Goal: Task Accomplishment & Management: Use online tool/utility

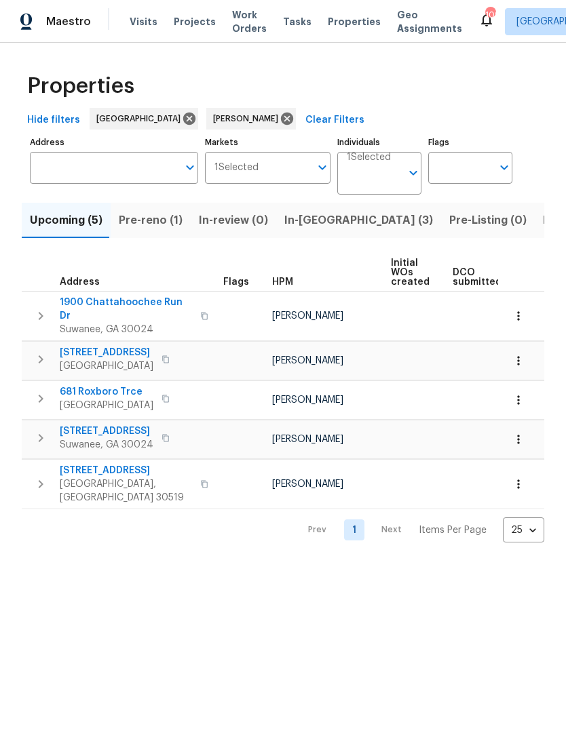
click at [322, 228] on span "In-reno (3)" at bounding box center [358, 220] width 149 height 19
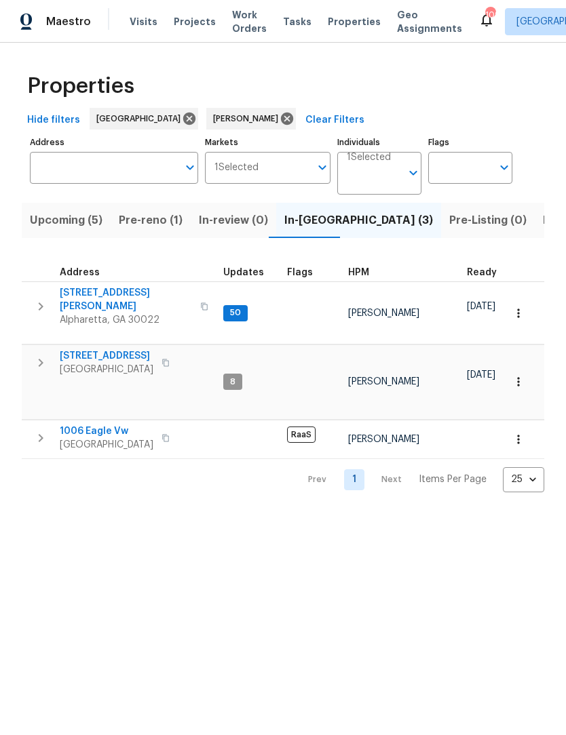
click at [118, 424] on span "1006 Eagle Vw" at bounding box center [107, 431] width 94 height 14
click at [131, 349] on span "6105 Crystal Cove Trl" at bounding box center [107, 356] width 94 height 14
click at [131, 298] on span "10515 Colony Glen Dr" at bounding box center [126, 299] width 132 height 27
click at [144, 313] on span "Alpharetta, GA 30022" at bounding box center [126, 320] width 132 height 14
click at [134, 349] on span "6105 Crystal Cove Trl" at bounding box center [107, 356] width 94 height 14
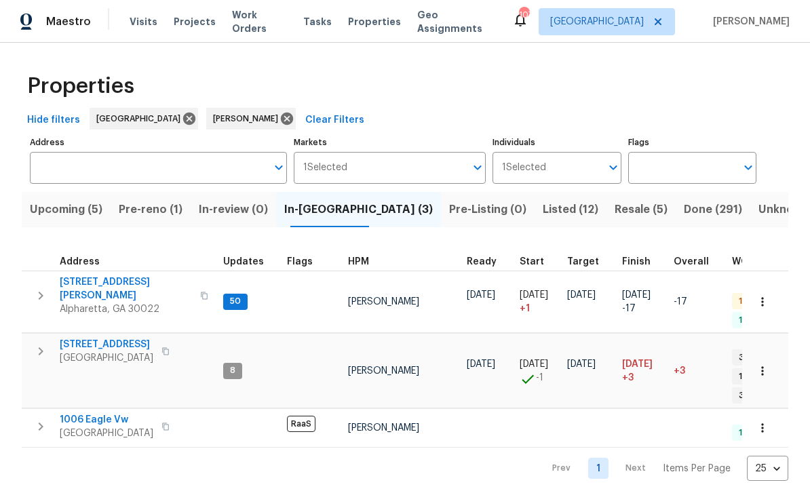
click at [565, 208] on span "Resale (5)" at bounding box center [640, 209] width 53 height 19
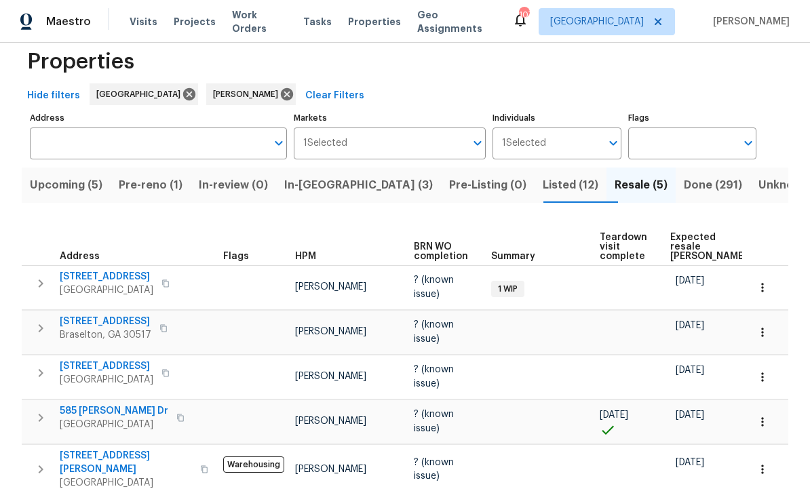
scroll to position [24, 0]
click at [122, 274] on span "3483 Pipestone Cir" at bounding box center [107, 278] width 94 height 14
click at [136, 329] on span "Braselton, GA 30517" at bounding box center [106, 336] width 92 height 14
click at [146, 374] on span "Lawrenceville, GA 30043" at bounding box center [107, 381] width 94 height 14
click at [109, 407] on span "585 Bailey Dr" at bounding box center [114, 412] width 108 height 14
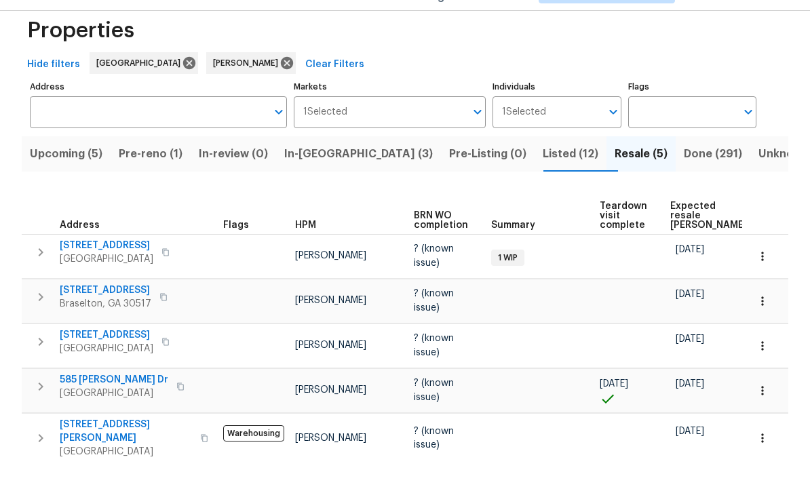
scroll to position [0, 0]
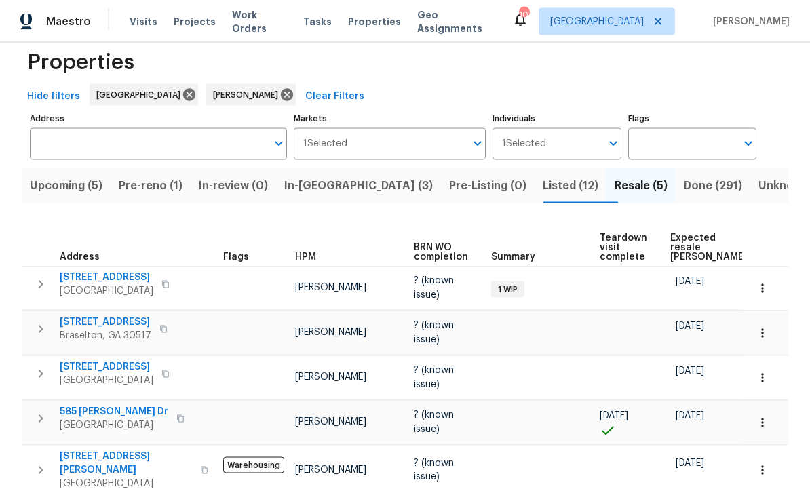
click at [140, 452] on span "1446 Dunton Green Way" at bounding box center [126, 463] width 132 height 27
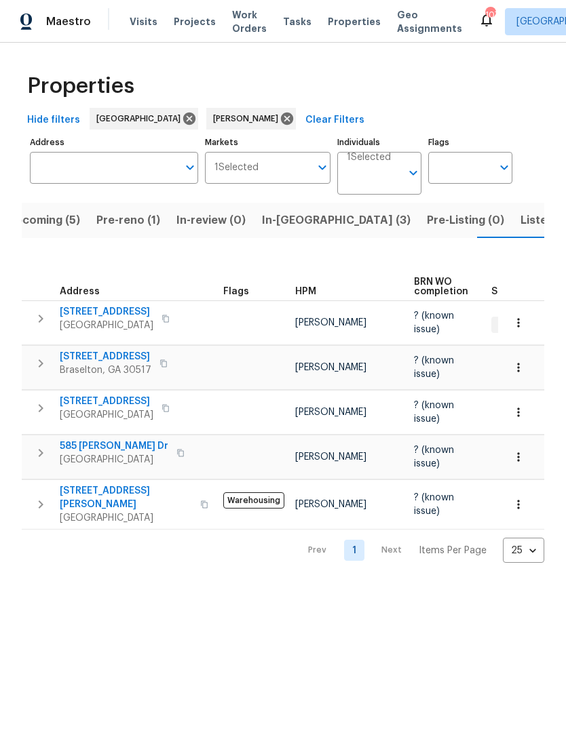
scroll to position [0, 22]
click at [91, 484] on span "1446 Dunton Green Way" at bounding box center [126, 497] width 132 height 27
click at [512, 235] on button "Listed (12)" at bounding box center [548, 220] width 72 height 35
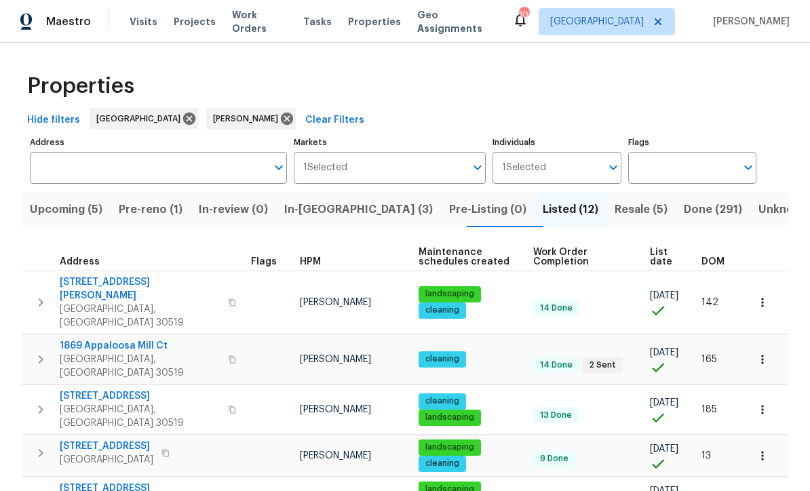
click at [565, 261] on span "DOM" at bounding box center [712, 261] width 23 height 9
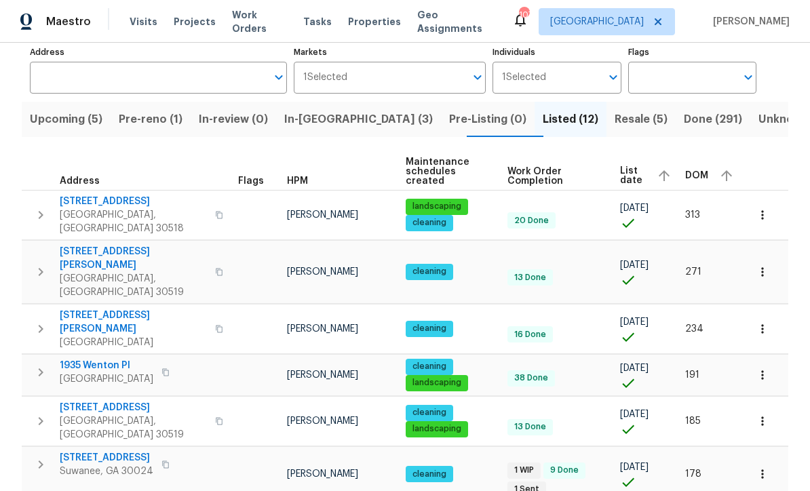
scroll to position [98, 0]
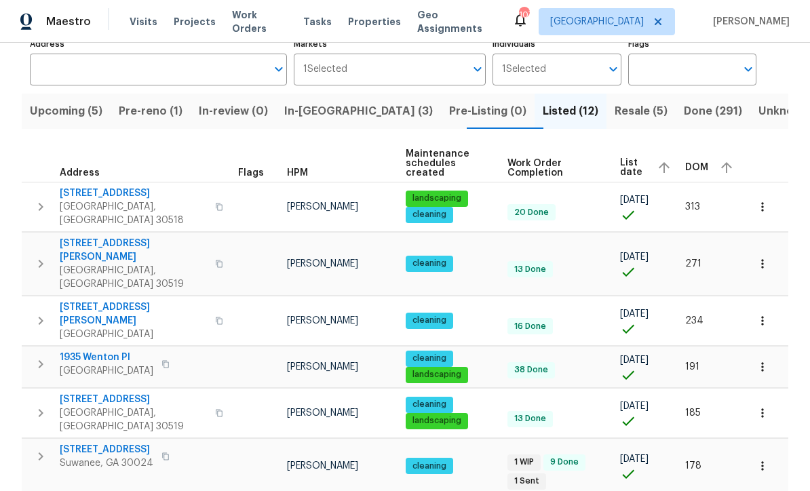
click at [102, 186] on span "6095 Blackberry Ln" at bounding box center [133, 193] width 147 height 14
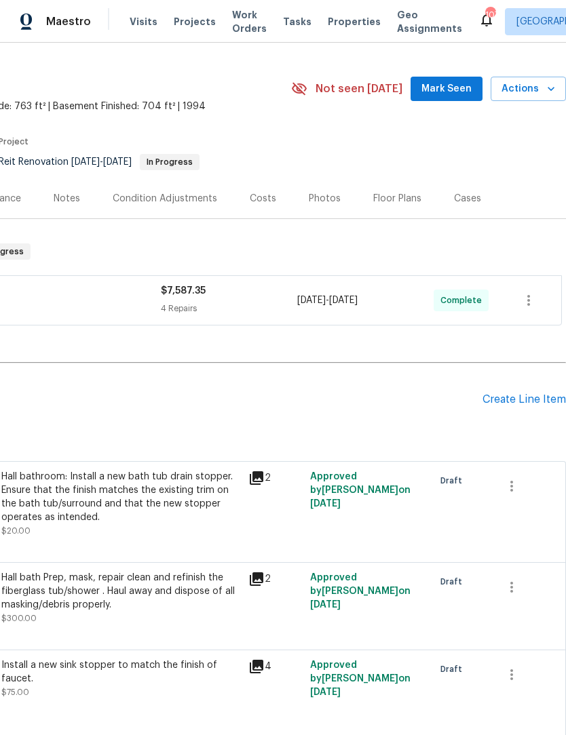
scroll to position [27, 201]
click at [463, 90] on span "Mark Seen" at bounding box center [446, 89] width 50 height 17
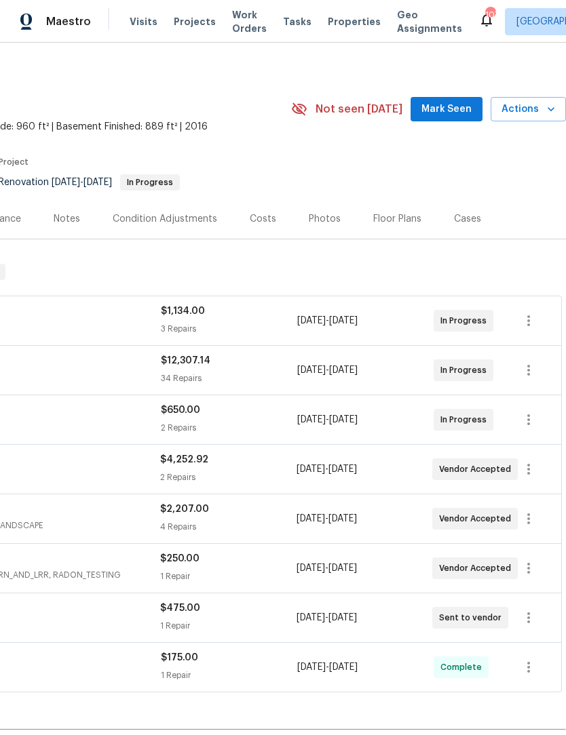
scroll to position [7, 201]
click at [462, 115] on span "Mark Seen" at bounding box center [446, 108] width 50 height 17
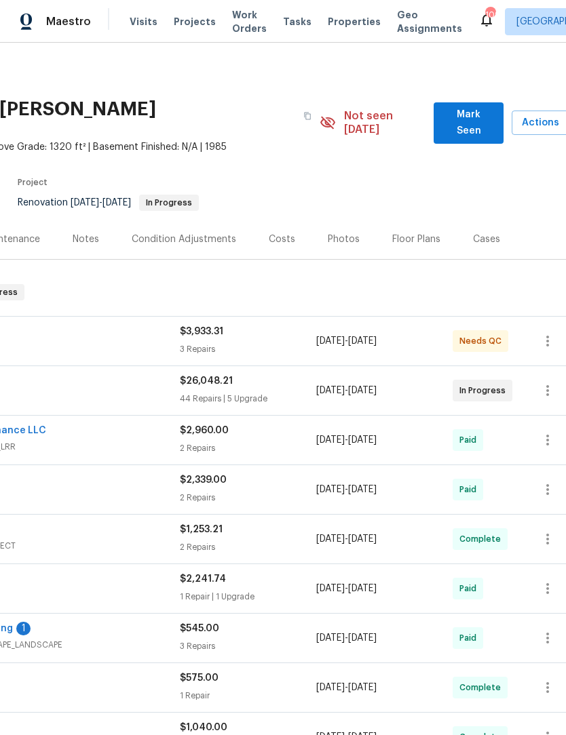
scroll to position [0, 186]
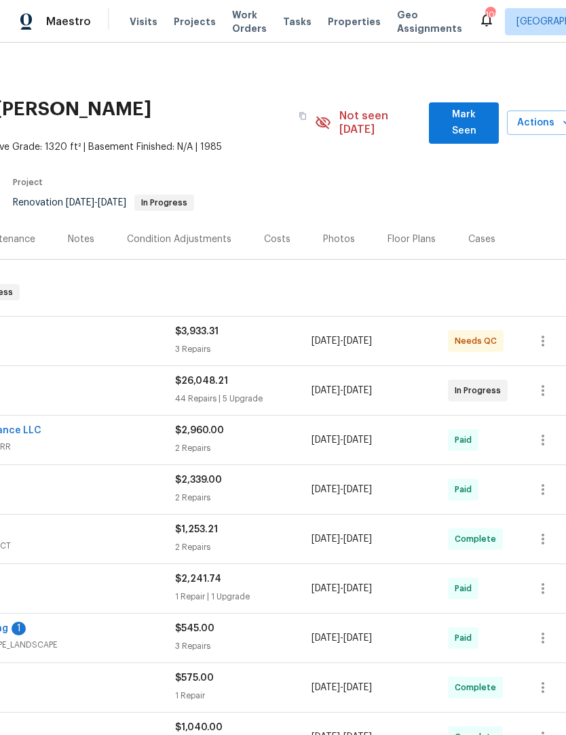
click at [477, 121] on span "Mark Seen" at bounding box center [463, 122] width 48 height 33
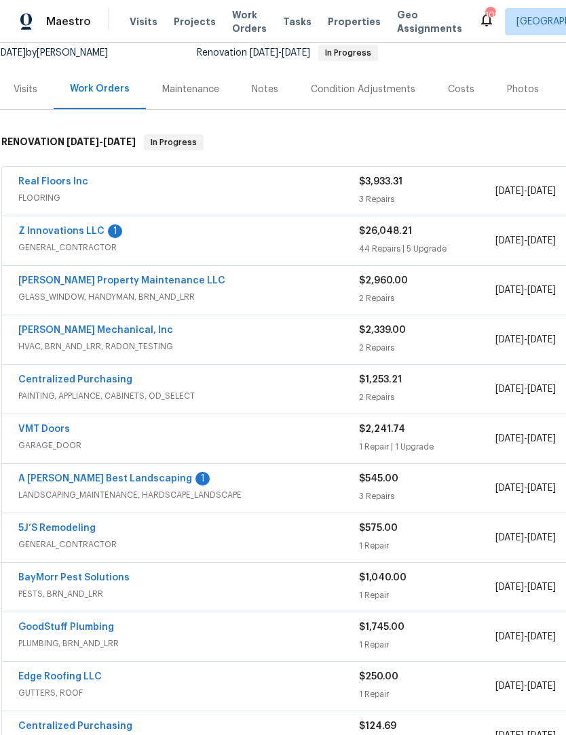
scroll to position [181, 3]
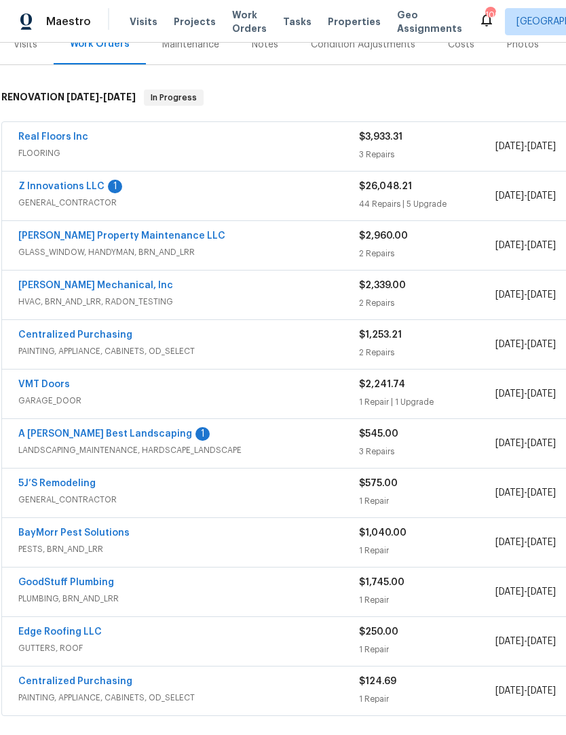
click at [43, 134] on link "Real Floors Inc" at bounding box center [53, 136] width 70 height 9
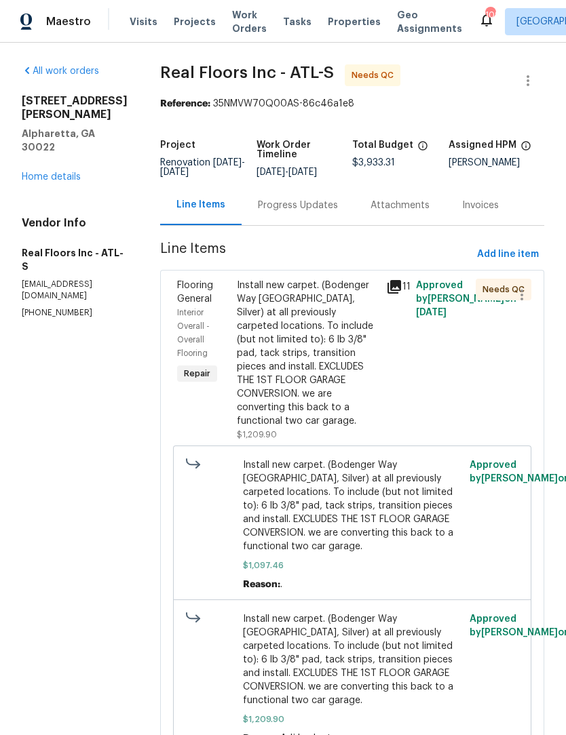
click at [331, 339] on div "Install new carpet. (Bodenger Way 945 Winter Ash, Silver) at all previously car…" at bounding box center [307, 353] width 141 height 149
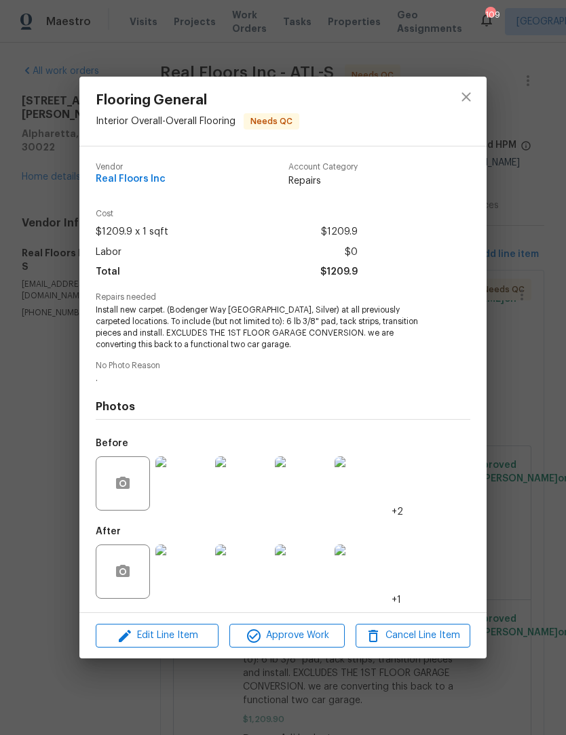
click at [204, 572] on img at bounding box center [182, 572] width 54 height 54
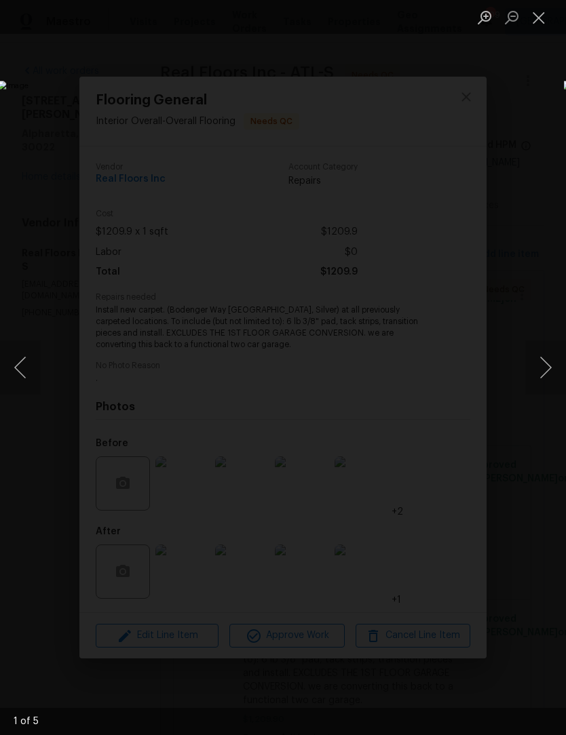
click at [549, 374] on button "Next image" at bounding box center [545, 367] width 41 height 54
click at [550, 372] on button "Next image" at bounding box center [545, 367] width 41 height 54
click at [550, 374] on button "Next image" at bounding box center [545, 367] width 41 height 54
click at [551, 372] on button "Next image" at bounding box center [545, 367] width 41 height 54
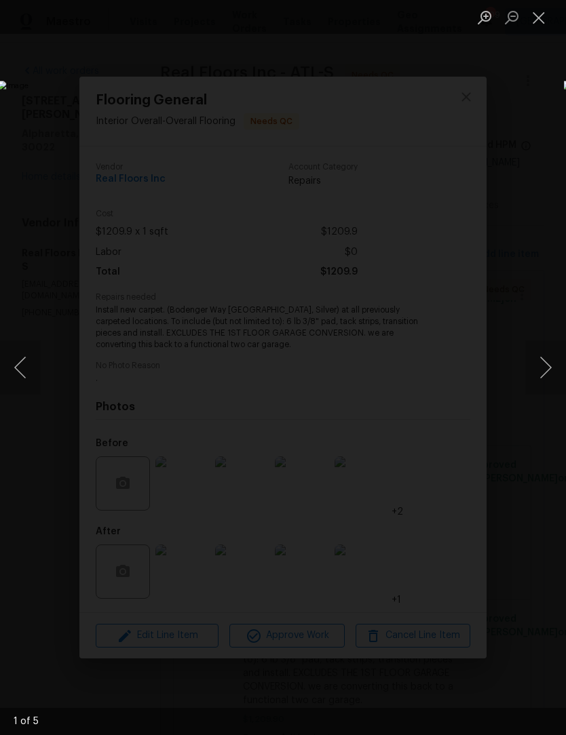
click at [550, 372] on button "Next image" at bounding box center [545, 367] width 41 height 54
click at [551, 368] on button "Next image" at bounding box center [545, 367] width 41 height 54
click at [545, 26] on button "Close lightbox" at bounding box center [538, 17] width 27 height 24
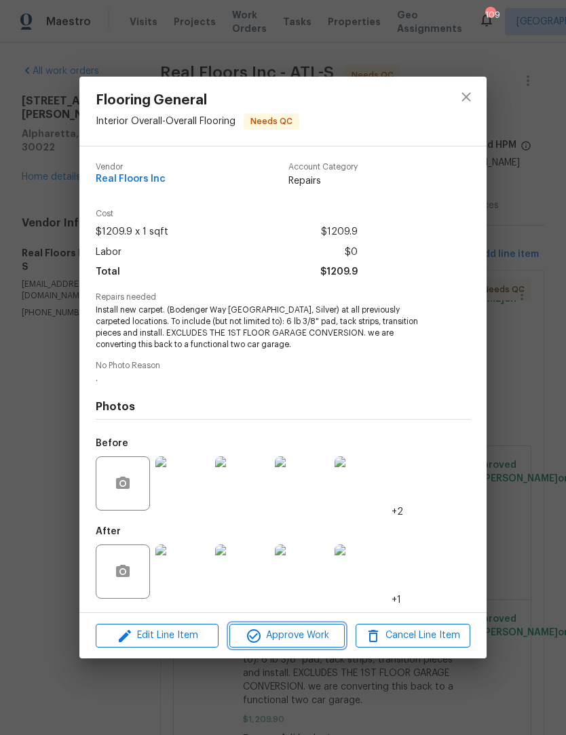
click at [303, 644] on span "Approve Work" at bounding box center [286, 635] width 106 height 17
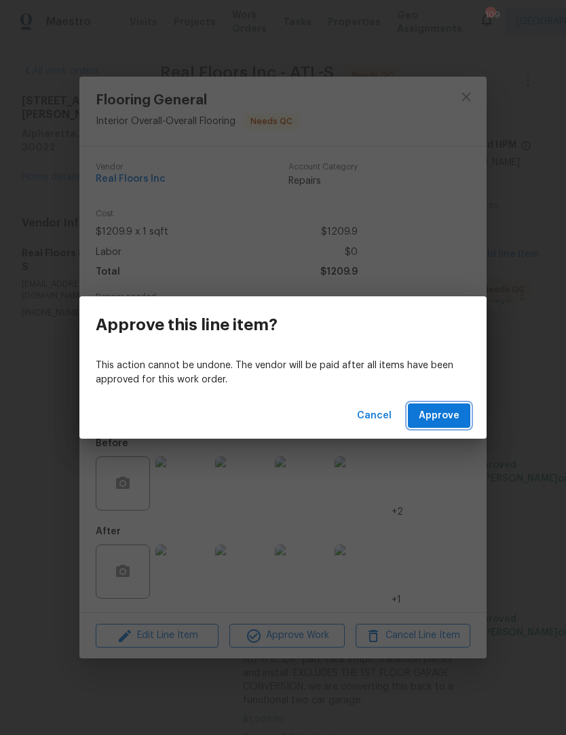
click at [439, 422] on span "Approve" at bounding box center [438, 416] width 41 height 17
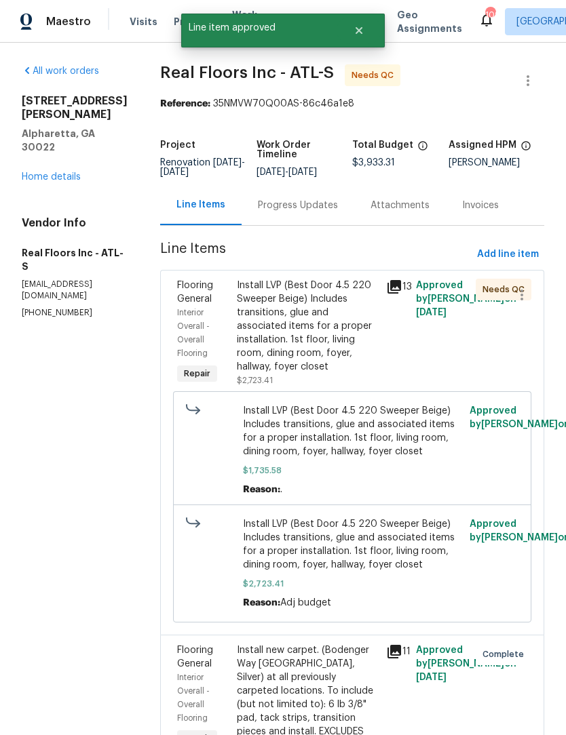
click at [343, 332] on div "Install LVP (Best Door 4.5 220 Sweeper Beige) Includes transitions, glue and as…" at bounding box center [307, 326] width 141 height 95
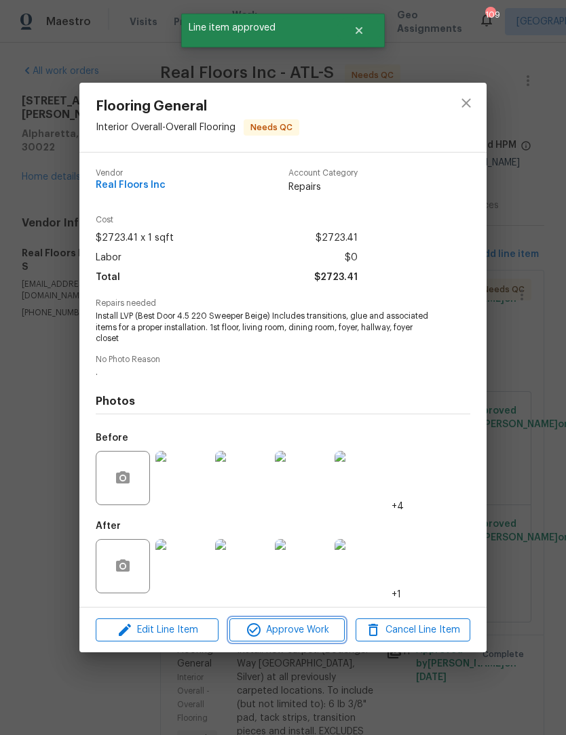
click at [292, 628] on span "Approve Work" at bounding box center [286, 630] width 106 height 17
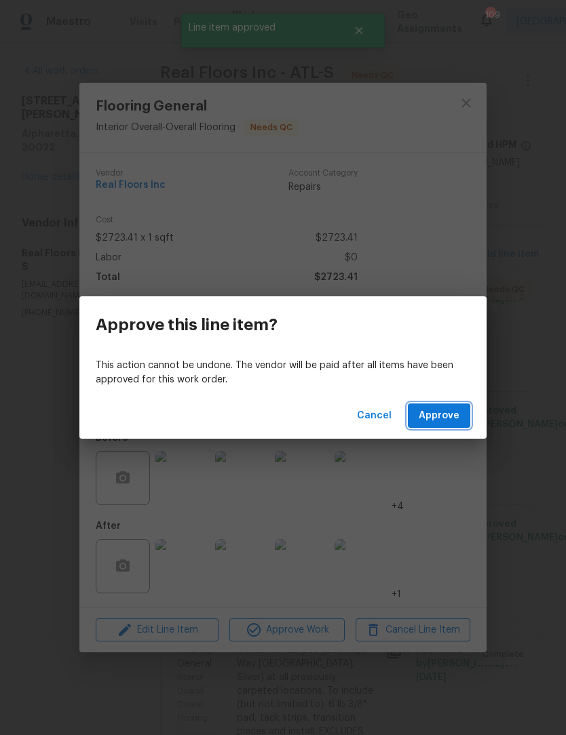
click at [441, 419] on span "Approve" at bounding box center [438, 416] width 41 height 17
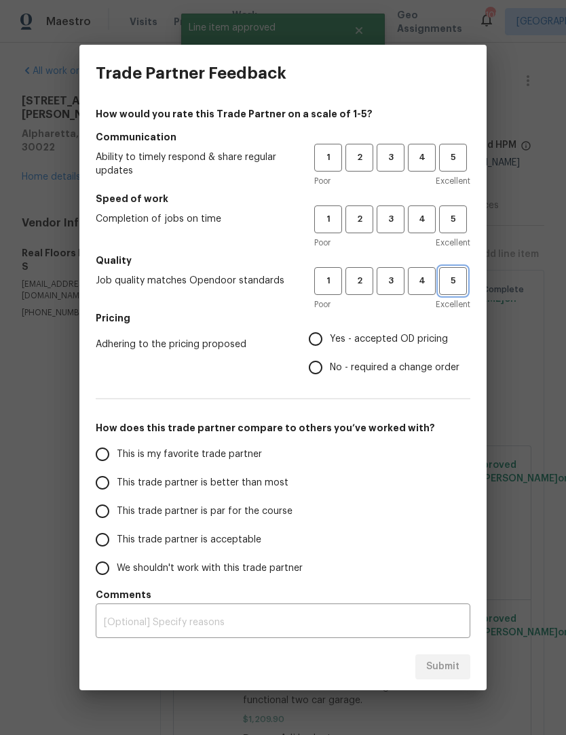
click at [453, 290] on button "5" at bounding box center [453, 281] width 28 height 28
click at [458, 226] on span "5" at bounding box center [452, 220] width 25 height 16
click at [457, 170] on button "5" at bounding box center [453, 158] width 28 height 28
click at [318, 342] on input "Yes - accepted OD pricing" at bounding box center [315, 339] width 28 height 28
radio input "true"
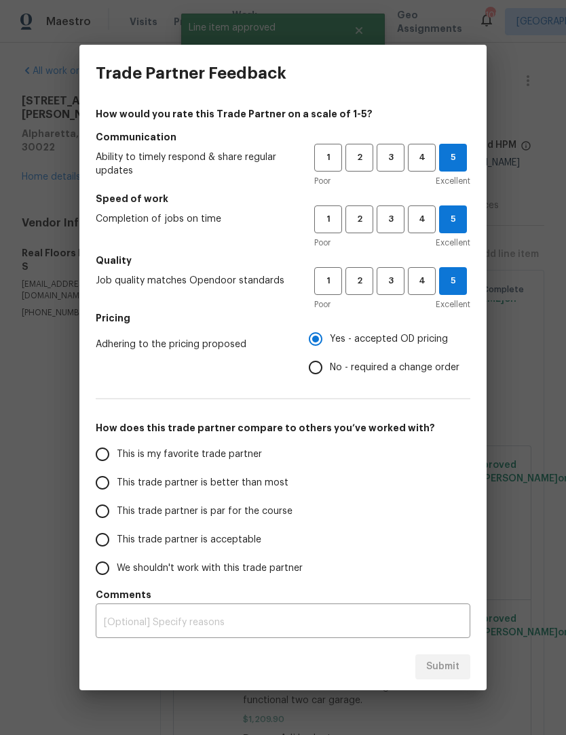
click at [102, 452] on input "This is my favorite trade partner" at bounding box center [102, 454] width 28 height 28
click at [458, 677] on button "Submit" at bounding box center [442, 666] width 55 height 25
radio input "true"
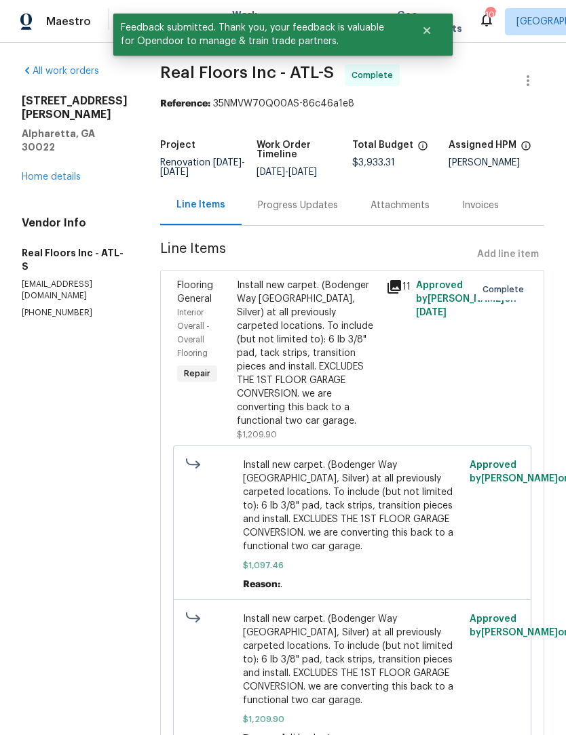
click at [43, 172] on link "Home details" at bounding box center [51, 176] width 59 height 9
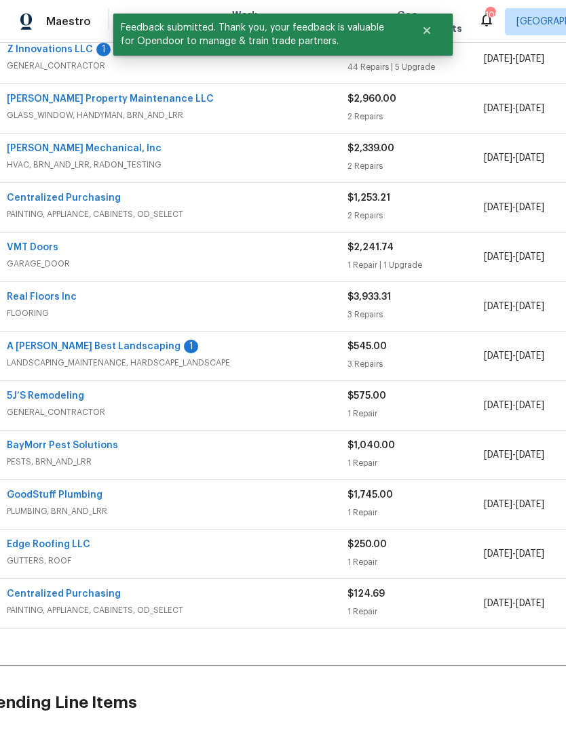
scroll to position [269, 14]
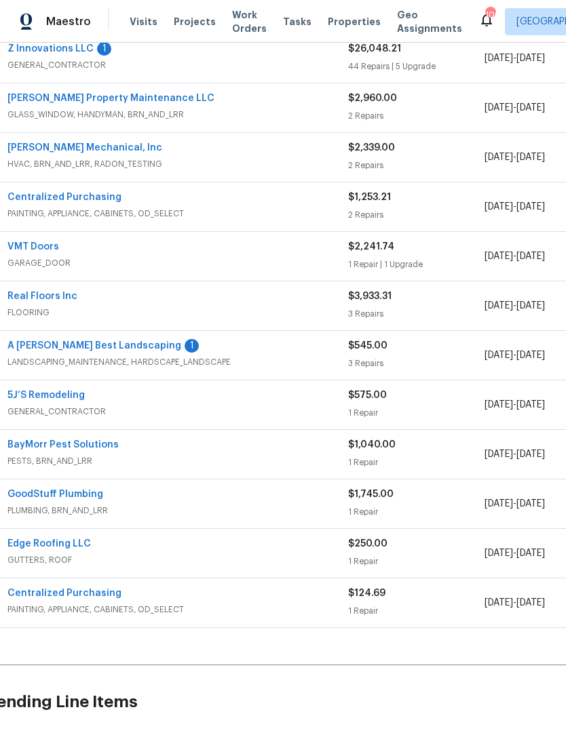
click at [82, 348] on link "A Lopez Best Landscaping" at bounding box center [94, 345] width 174 height 9
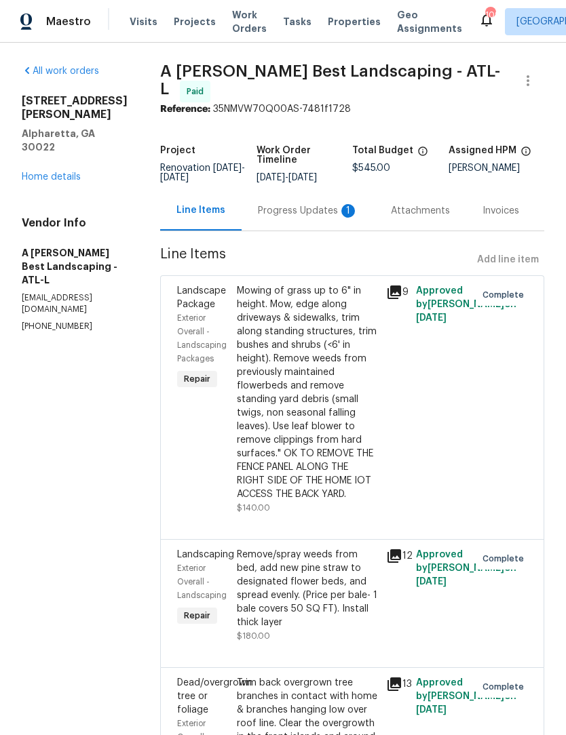
click at [309, 210] on div "Progress Updates 1" at bounding box center [308, 211] width 100 height 14
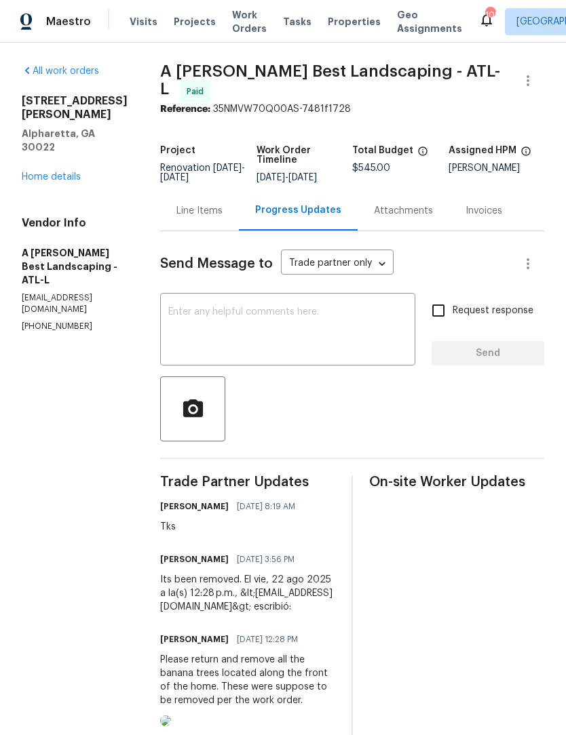
click at [41, 172] on link "Home details" at bounding box center [51, 176] width 59 height 9
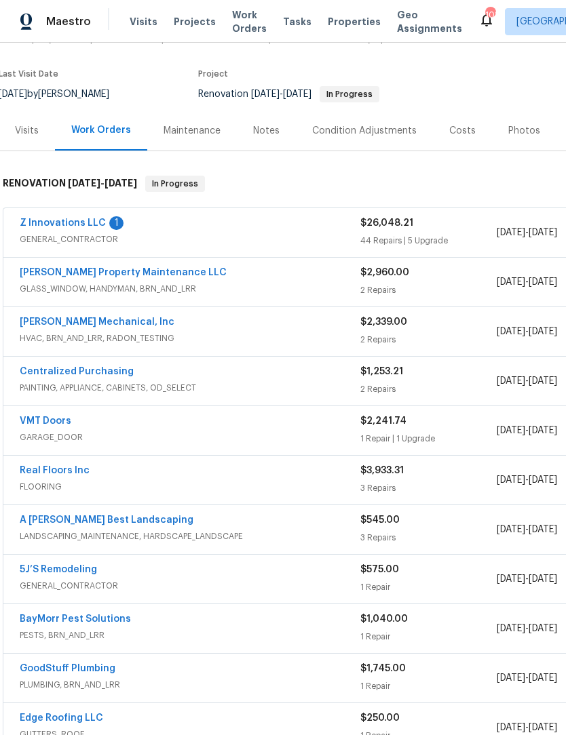
scroll to position [94, 1]
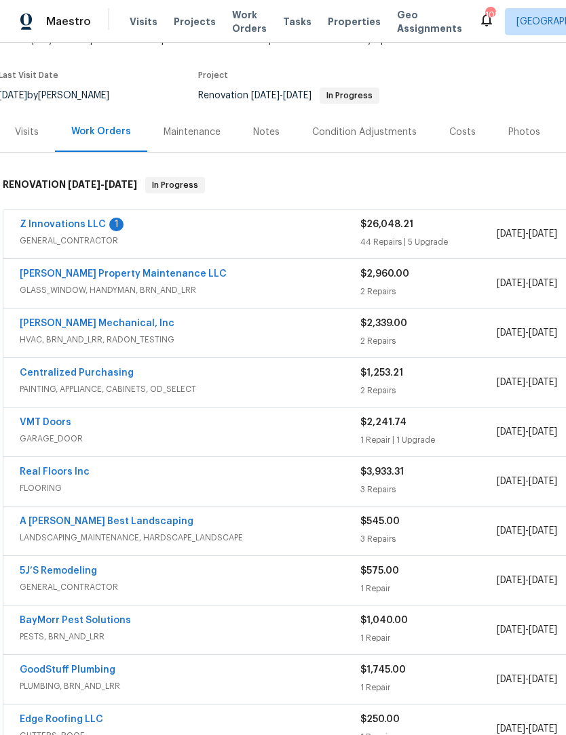
click at [63, 222] on link "Z Innovations LLC" at bounding box center [63, 224] width 86 height 9
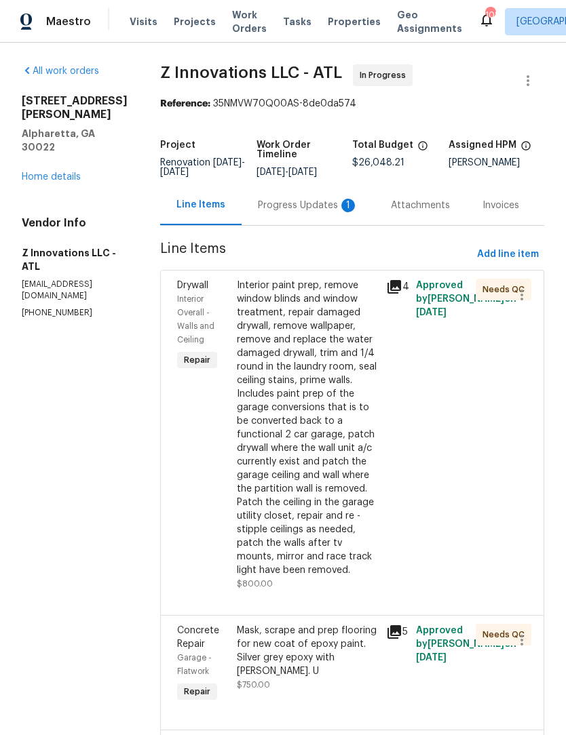
click at [324, 212] on div "Progress Updates 1" at bounding box center [308, 206] width 100 height 14
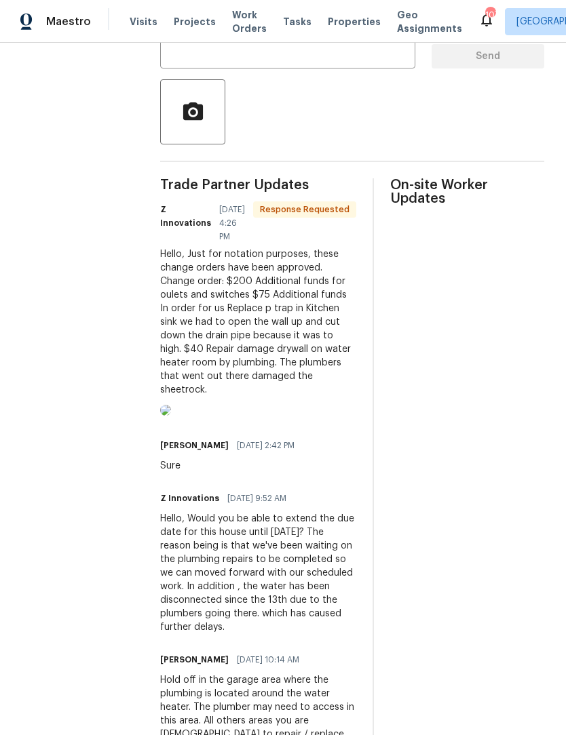
scroll to position [227, 0]
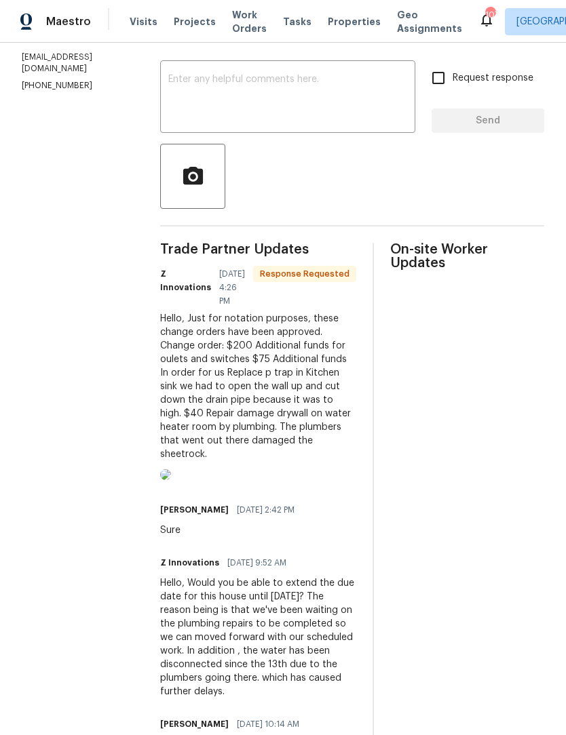
click at [320, 94] on textarea at bounding box center [287, 98] width 239 height 47
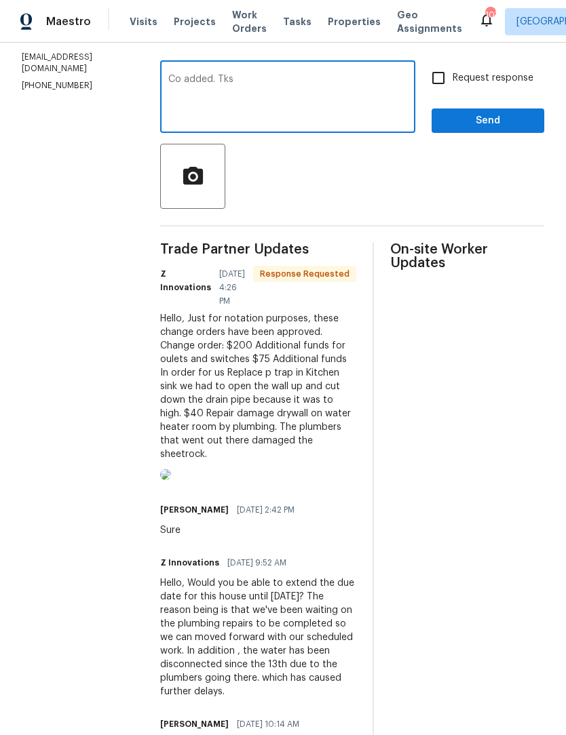
type textarea "Co added. Tks"
click at [525, 130] on span "Send" at bounding box center [487, 121] width 91 height 17
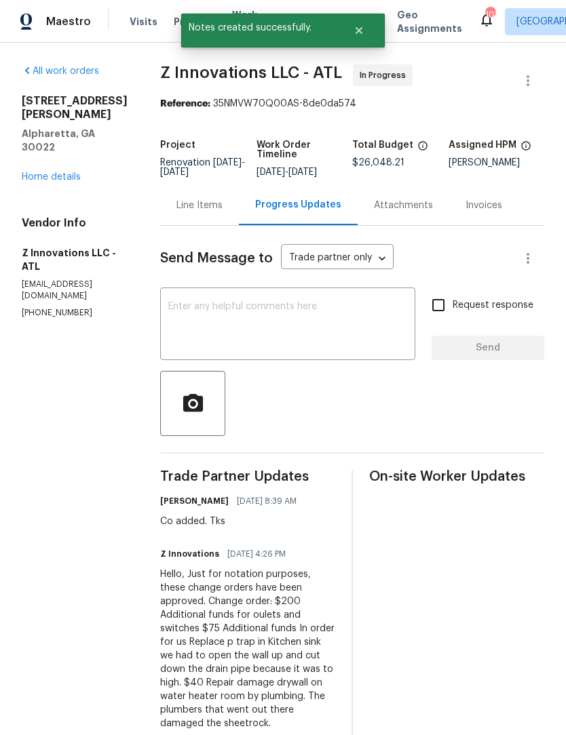
scroll to position [0, 0]
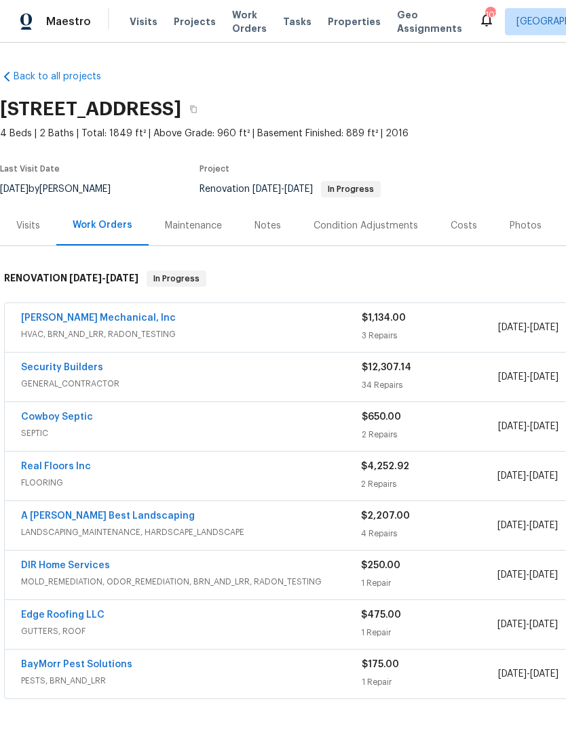
click at [266, 224] on div "Notes" at bounding box center [267, 226] width 26 height 14
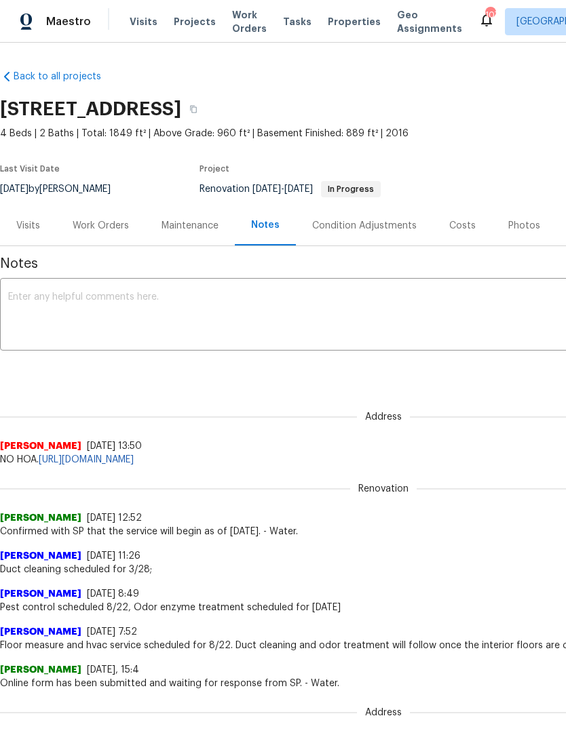
click at [302, 323] on textarea at bounding box center [383, 315] width 750 height 47
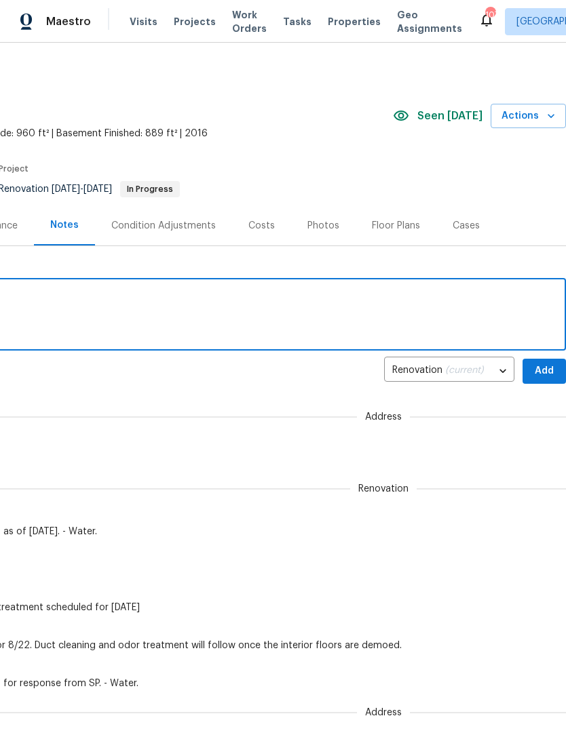
scroll to position [0, 201]
type textarea "Paint ordered 8/23 after consult with gc"
click at [542, 372] on span "Add" at bounding box center [544, 371] width 22 height 17
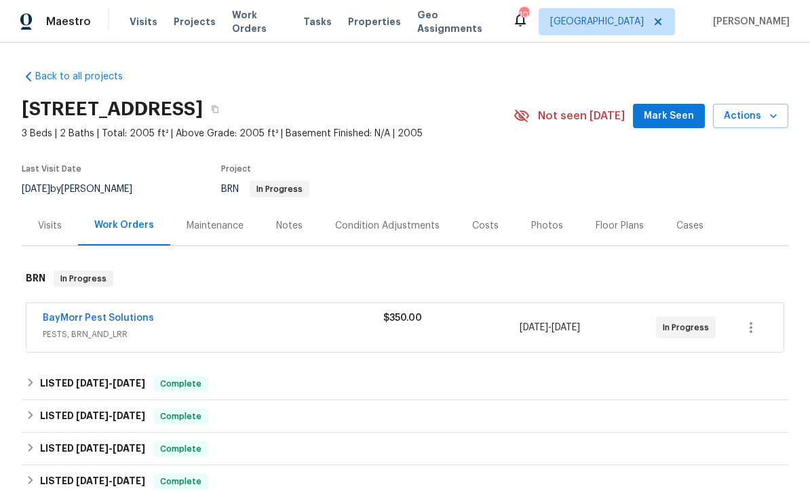
click at [679, 121] on span "Mark Seen" at bounding box center [669, 116] width 50 height 17
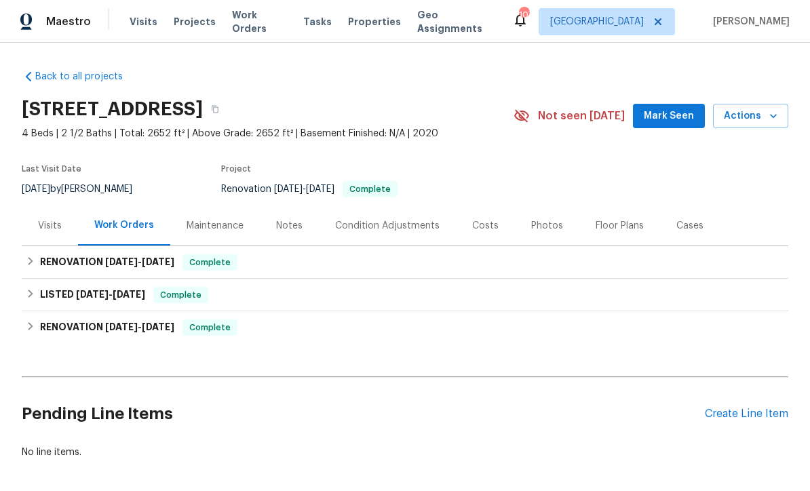
click at [679, 120] on span "Mark Seen" at bounding box center [669, 116] width 50 height 17
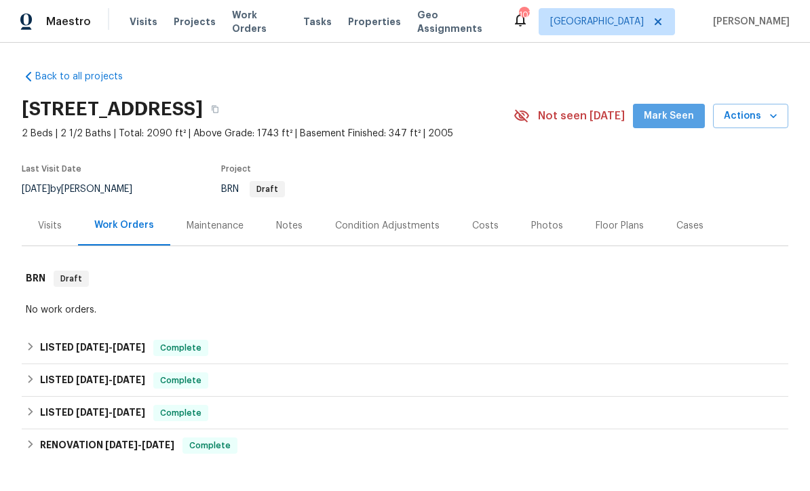
click at [686, 106] on button "Mark Seen" at bounding box center [669, 116] width 72 height 25
click at [620, 233] on div "Floor Plans" at bounding box center [619, 225] width 81 height 40
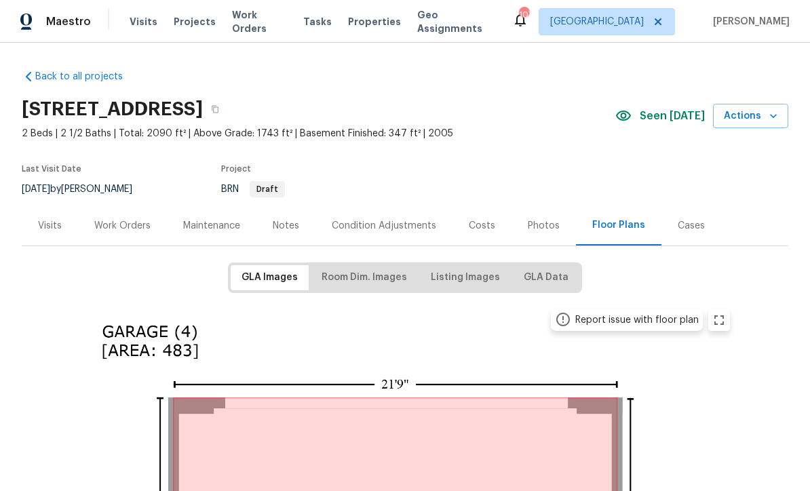
click at [542, 231] on div "Photos" at bounding box center [544, 226] width 32 height 14
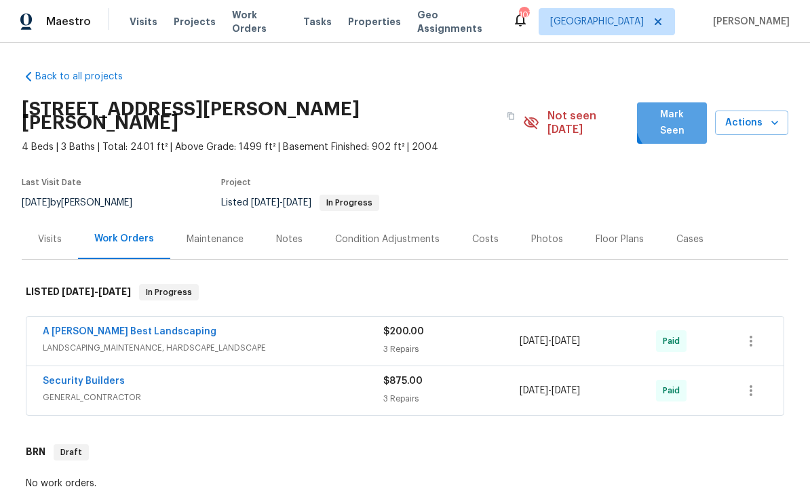
click at [686, 119] on span "Mark Seen" at bounding box center [672, 122] width 48 height 33
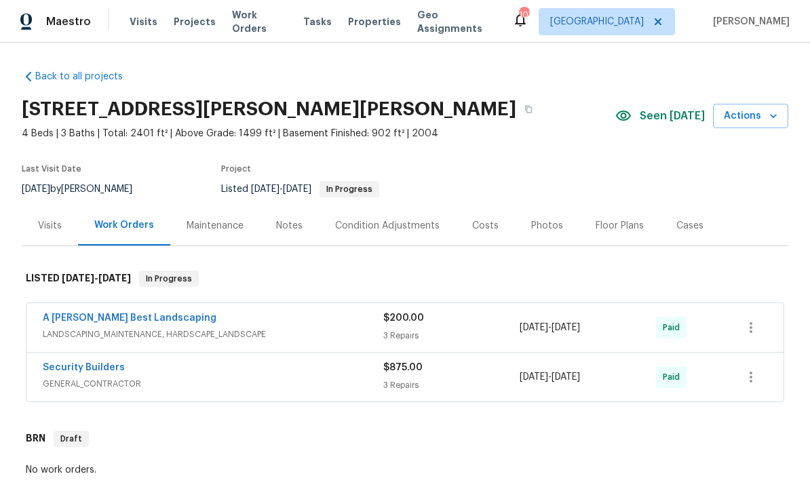
click at [545, 232] on div "Photos" at bounding box center [547, 226] width 32 height 14
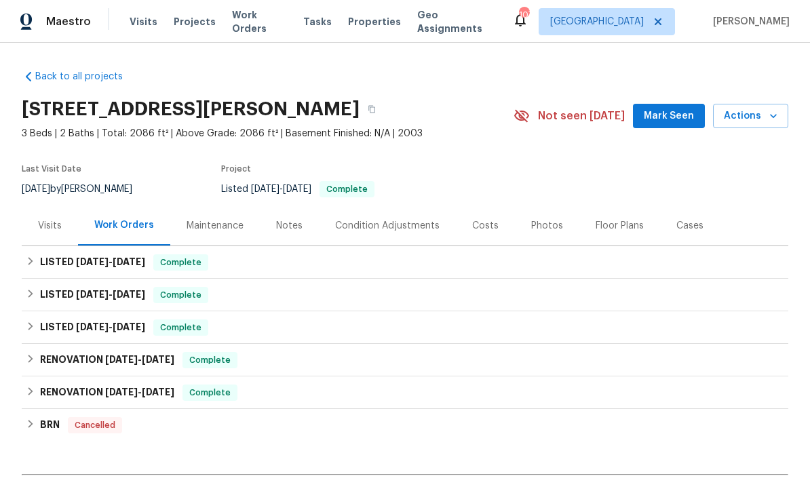
click at [547, 224] on div "Photos" at bounding box center [547, 226] width 32 height 14
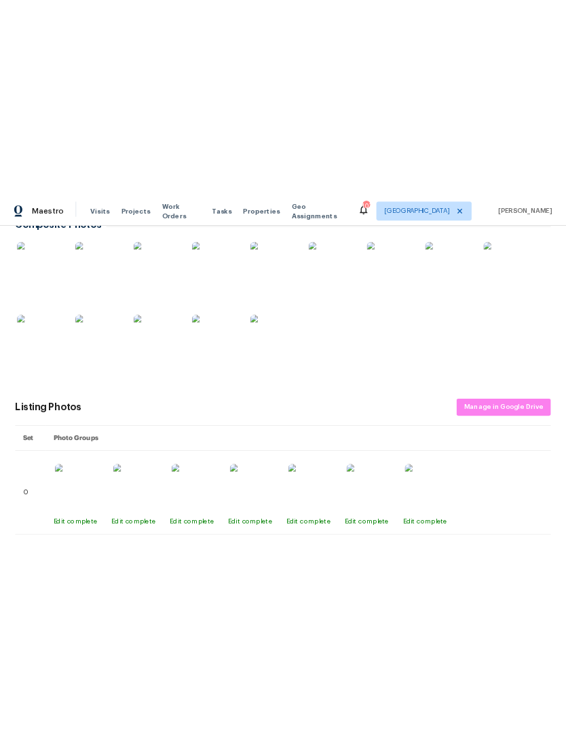
scroll to position [246, 0]
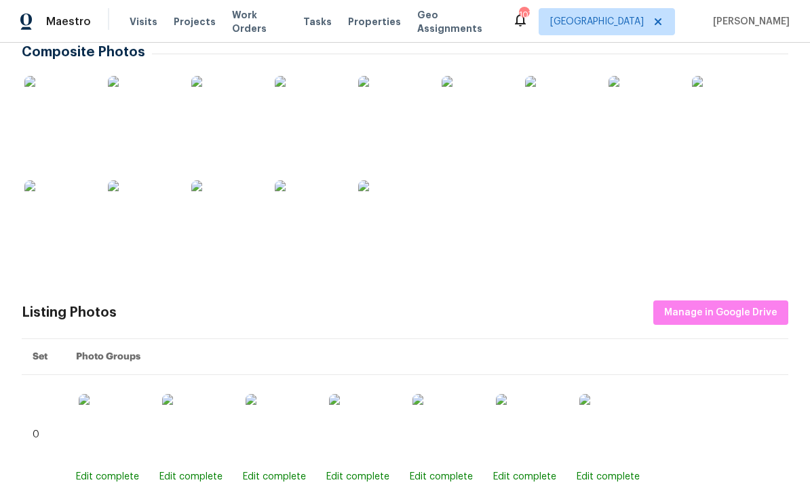
click at [77, 125] on img at bounding box center [58, 110] width 68 height 68
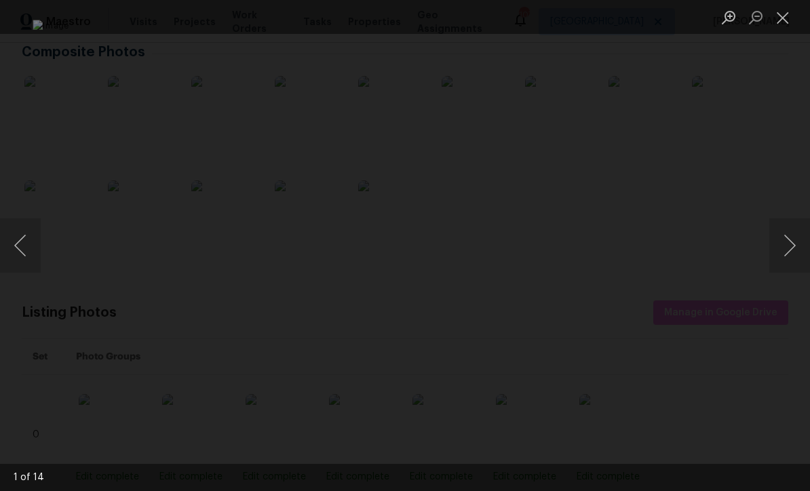
click at [406, 262] on img "Lightbox" at bounding box center [405, 245] width 744 height 451
click at [407, 263] on img "Lightbox" at bounding box center [405, 245] width 744 height 451
click at [526, 460] on img "Lightbox" at bounding box center [405, 245] width 744 height 451
click at [454, 292] on img "Lightbox" at bounding box center [405, 245] width 744 height 451
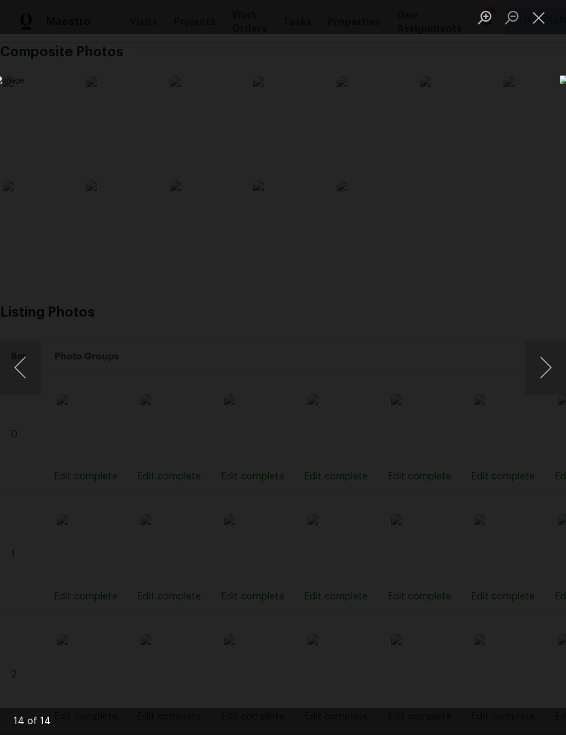
click at [547, 368] on button "Next image" at bounding box center [545, 367] width 41 height 54
click at [543, 374] on button "Next image" at bounding box center [545, 367] width 41 height 54
click at [541, 378] on button "Next image" at bounding box center [545, 367] width 41 height 54
click at [542, 376] on button "Next image" at bounding box center [545, 367] width 41 height 54
click at [538, 378] on button "Next image" at bounding box center [545, 367] width 41 height 54
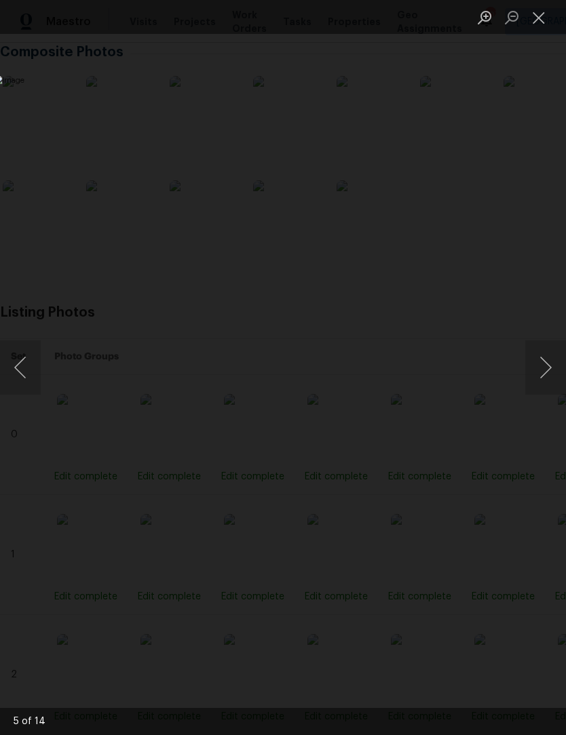
click at [542, 376] on button "Next image" at bounding box center [545, 367] width 41 height 54
click at [541, 376] on button "Next image" at bounding box center [545, 367] width 41 height 54
click at [538, 378] on button "Next image" at bounding box center [545, 367] width 41 height 54
click at [538, 377] on button "Next image" at bounding box center [545, 367] width 41 height 54
click at [538, 376] on button "Next image" at bounding box center [545, 367] width 41 height 54
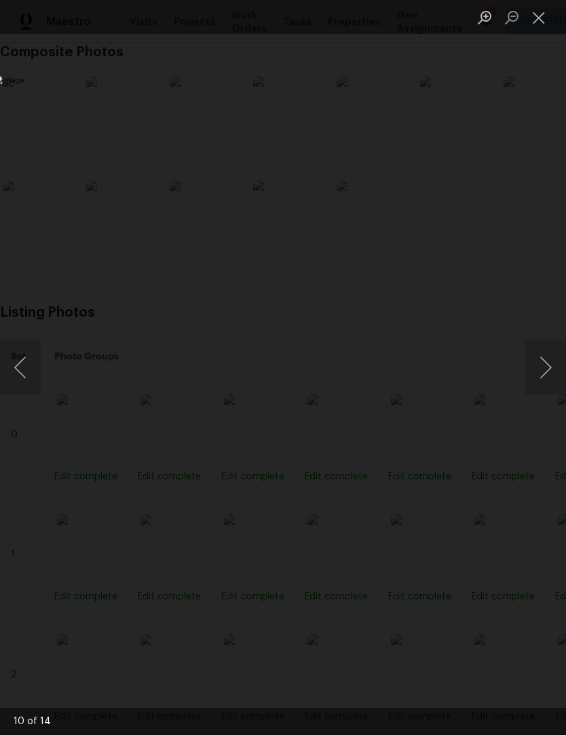
click at [541, 378] on button "Next image" at bounding box center [545, 367] width 41 height 54
click at [543, 378] on button "Next image" at bounding box center [545, 367] width 41 height 54
click at [538, 380] on button "Next image" at bounding box center [545, 367] width 41 height 54
click at [540, 380] on button "Next image" at bounding box center [545, 367] width 41 height 54
click at [547, 375] on button "Next image" at bounding box center [545, 367] width 41 height 54
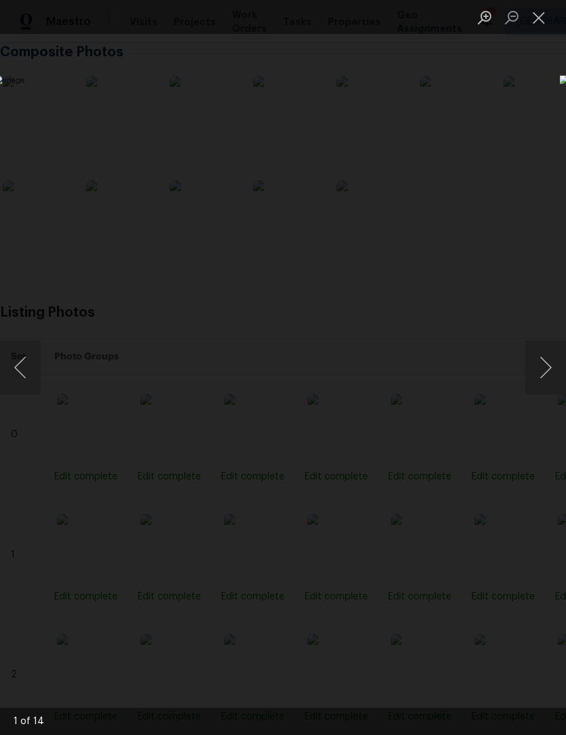
click at [547, 375] on button "Next image" at bounding box center [545, 367] width 41 height 54
click at [16, 366] on button "Previous image" at bounding box center [20, 367] width 41 height 54
click at [542, 381] on button "Next image" at bounding box center [545, 367] width 41 height 54
click at [540, 21] on button "Close lightbox" at bounding box center [538, 17] width 27 height 24
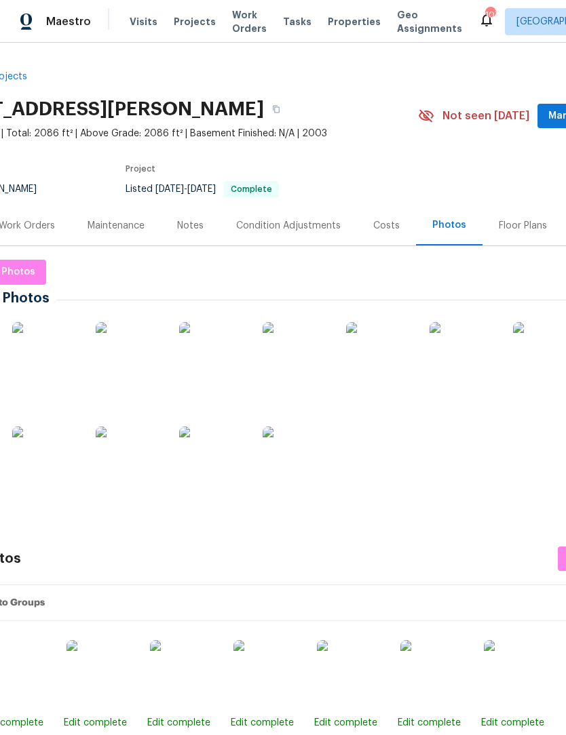
scroll to position [0, 77]
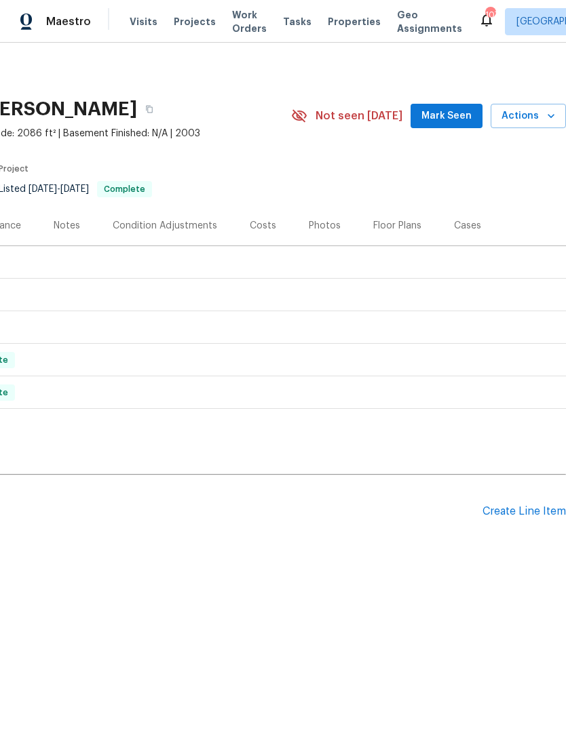
scroll to position [0, 201]
click at [457, 115] on span "Mark Seen" at bounding box center [446, 116] width 50 height 17
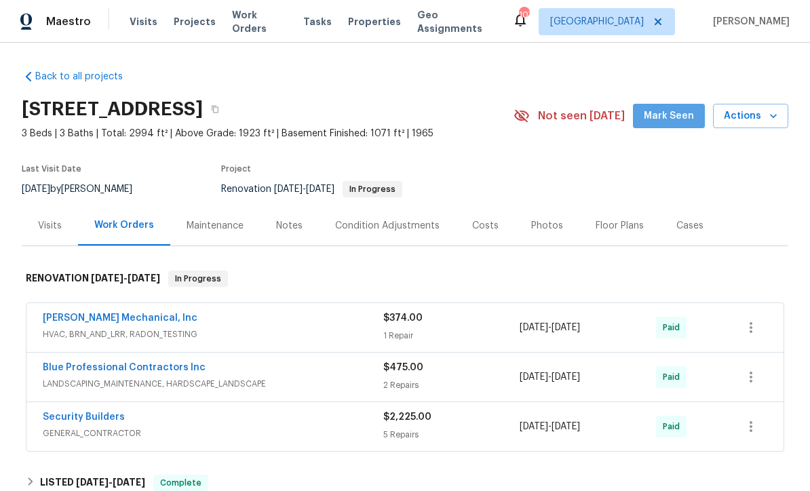
click at [673, 121] on span "Mark Seen" at bounding box center [669, 116] width 50 height 17
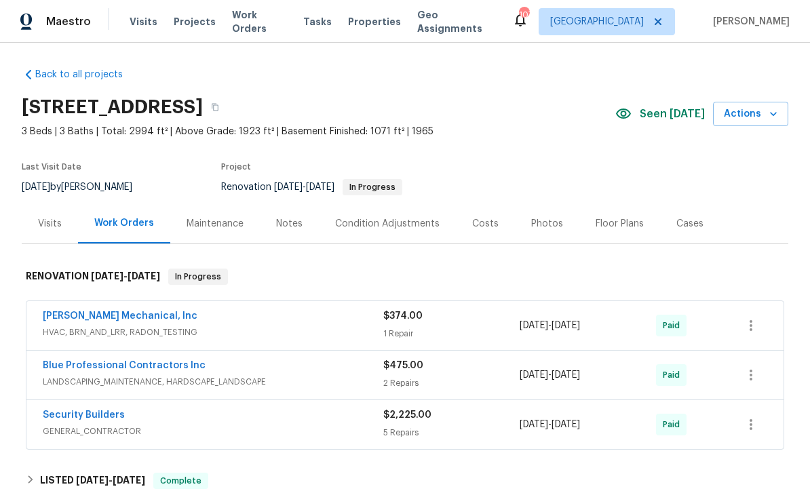
click at [788, 462] on div "Back to all projects [STREET_ADDRESS] 3 Beds | 3 Baths | Total: 2994 ft² | Abov…" at bounding box center [405, 267] width 810 height 448
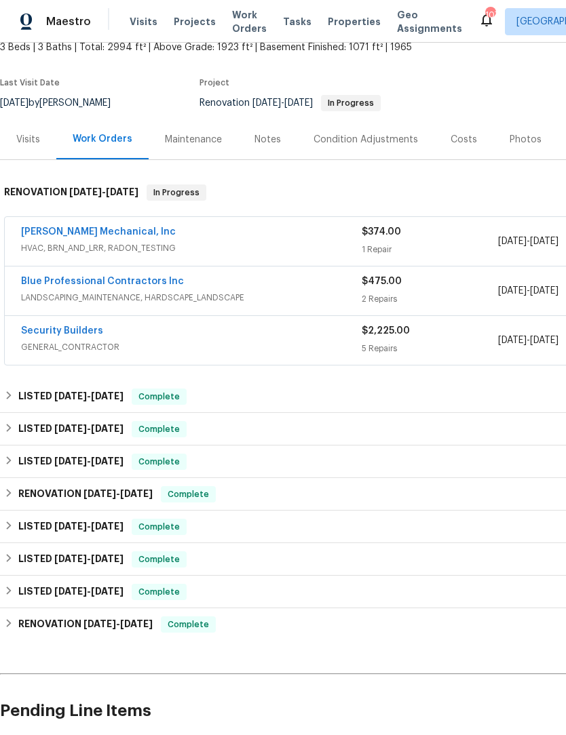
scroll to position [86, 0]
